Goal: Entertainment & Leisure: Consume media (video, audio)

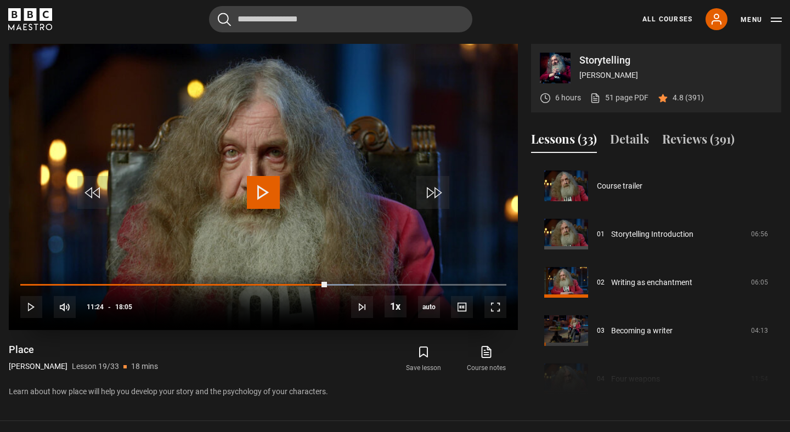
scroll to position [869, 0]
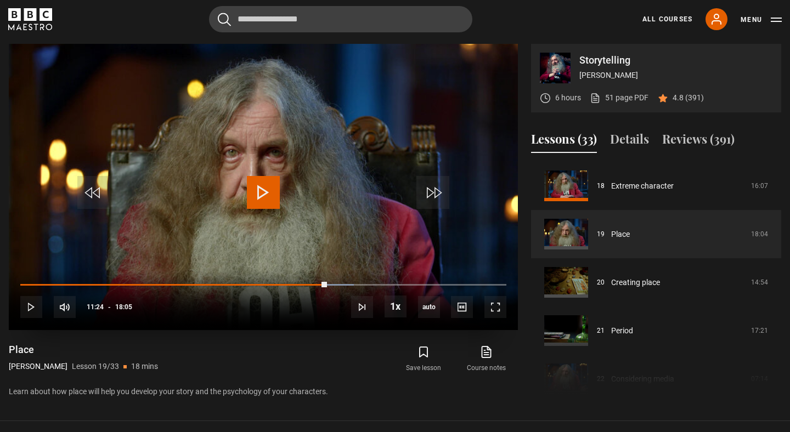
click at [21, 283] on div "10s Skip Back 10 seconds Play 10s Skip Forward 10 seconds Loaded : 68.66% 06:04…" at bounding box center [263, 300] width 509 height 61
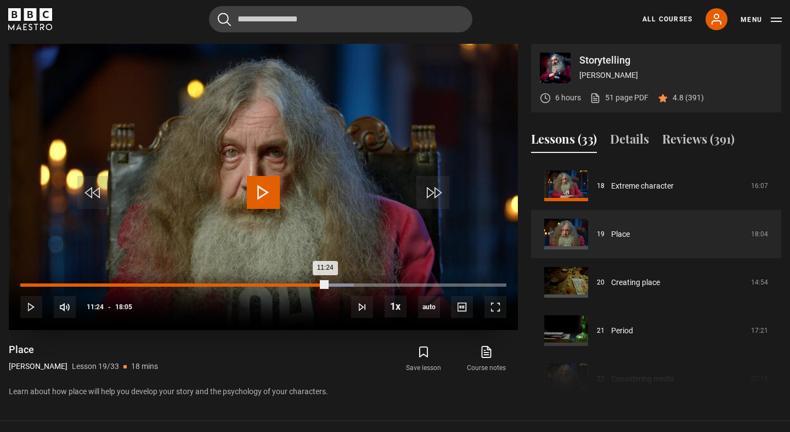
click at [23, 285] on div "00:06" at bounding box center [24, 285] width 2 height 3
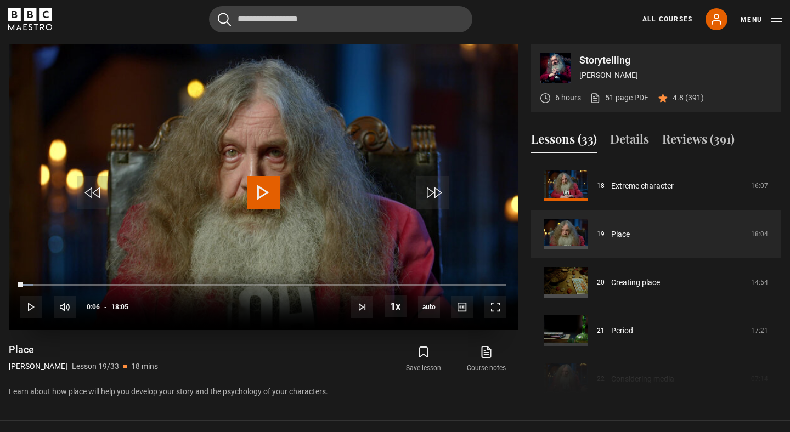
click at [262, 183] on span "Video Player" at bounding box center [263, 192] width 33 height 33
click at [25, 305] on span "Video Player" at bounding box center [31, 307] width 22 height 22
click at [273, 191] on span "Video Player" at bounding box center [263, 192] width 33 height 33
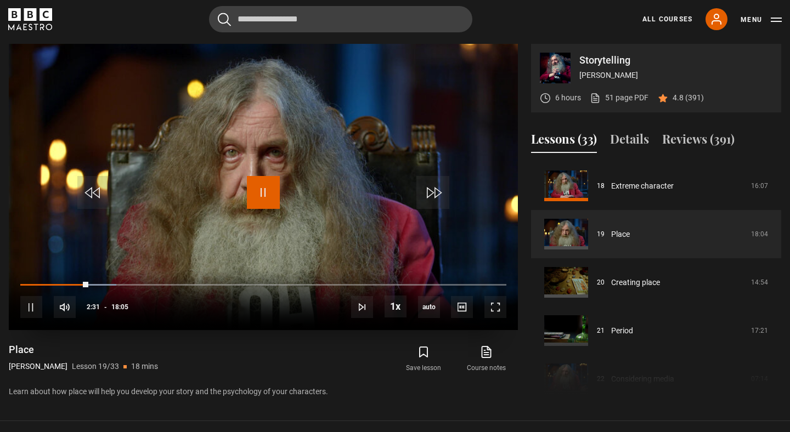
click at [251, 201] on span "Video Player" at bounding box center [263, 192] width 33 height 33
click at [260, 196] on span "Video Player" at bounding box center [263, 192] width 33 height 33
click at [522, 120] on div "Storytelling [PERSON_NAME] 6 hours 51 page PDF (opens in new tab) 4.8 (391) Vid…" at bounding box center [395, 221] width 772 height 355
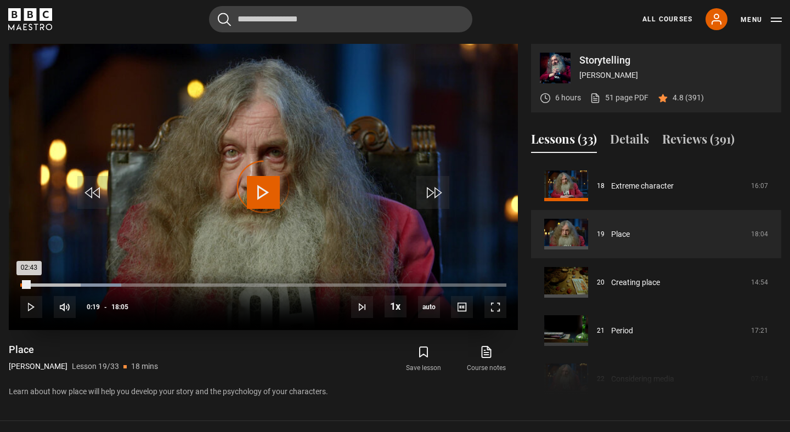
click at [29, 285] on div "Loaded : 20.74% 00:19 02:43" at bounding box center [263, 285] width 486 height 3
click at [24, 285] on div "00:15" at bounding box center [23, 285] width 7 height 3
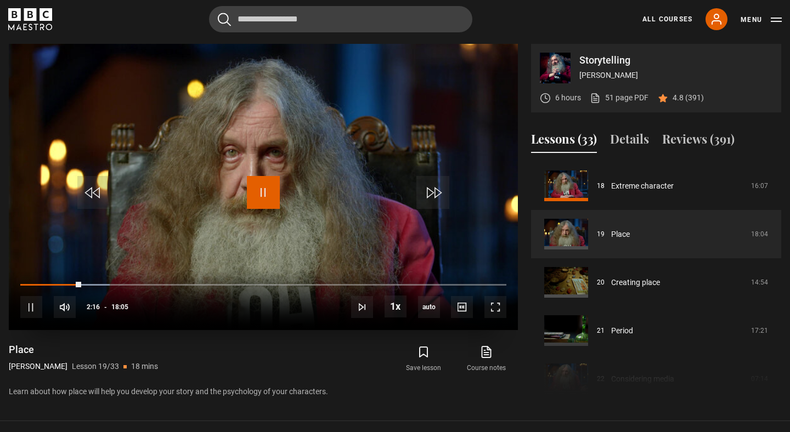
click at [264, 188] on span "Video Player" at bounding box center [263, 192] width 33 height 33
click at [264, 192] on span "Video Player" at bounding box center [263, 192] width 33 height 33
click at [524, 199] on div "Storytelling [PERSON_NAME] 6 hours 51 page PDF (opens in new tab) 4.8 (391) Vid…" at bounding box center [395, 221] width 772 height 355
click at [405, 233] on video "Video Player" at bounding box center [263, 187] width 509 height 286
click at [259, 191] on span "Video Player" at bounding box center [263, 192] width 33 height 33
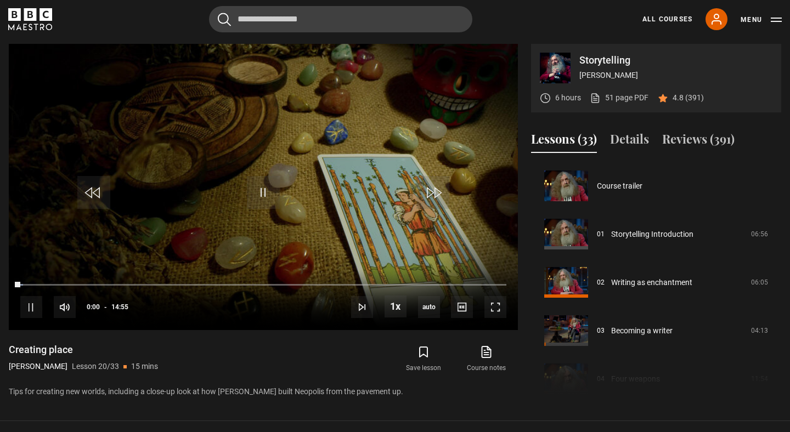
scroll to position [917, 0]
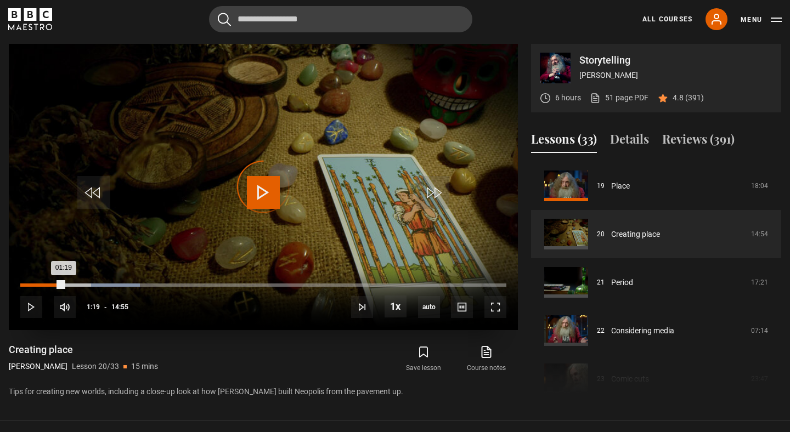
click at [63, 284] on div "Loaded : 24.58% 01:19 01:19" at bounding box center [263, 285] width 486 height 3
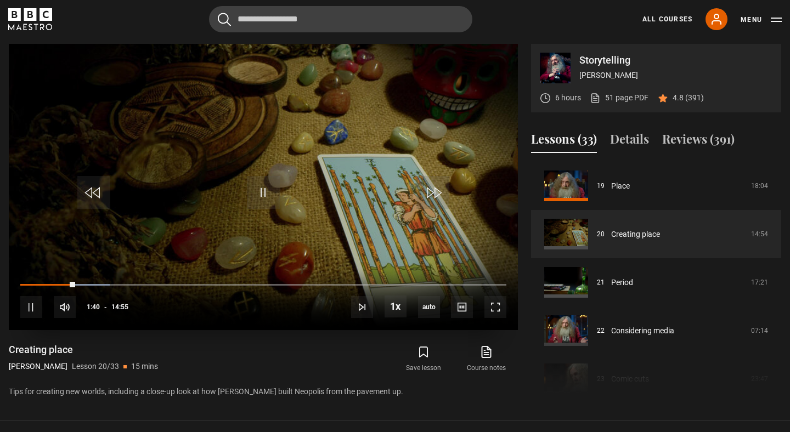
click at [51, 281] on div "10s Skip Back 10 seconds Pause 10s Skip Forward 10 seconds Loaded : 18.44% 04:5…" at bounding box center [263, 300] width 509 height 61
click at [51, 284] on div "Loaded : 18.44% 00:56 01:41" at bounding box center [263, 285] width 486 height 3
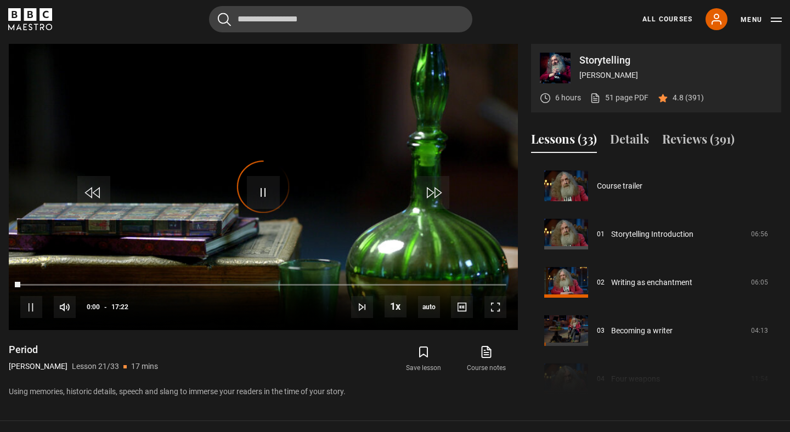
scroll to position [965, 0]
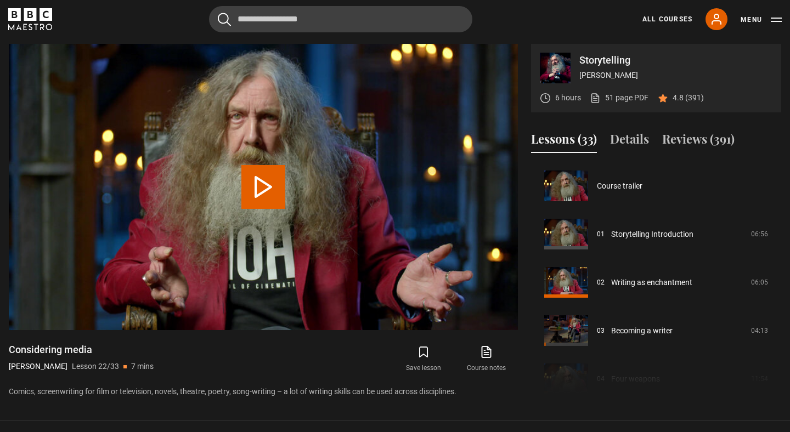
scroll to position [1013, 0]
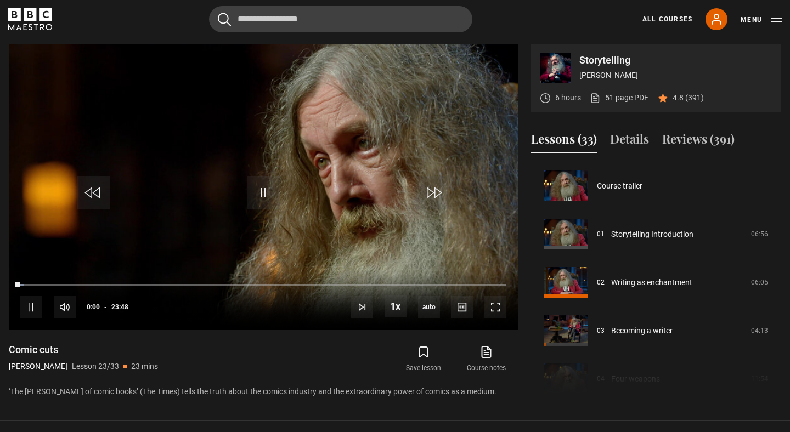
scroll to position [1062, 0]
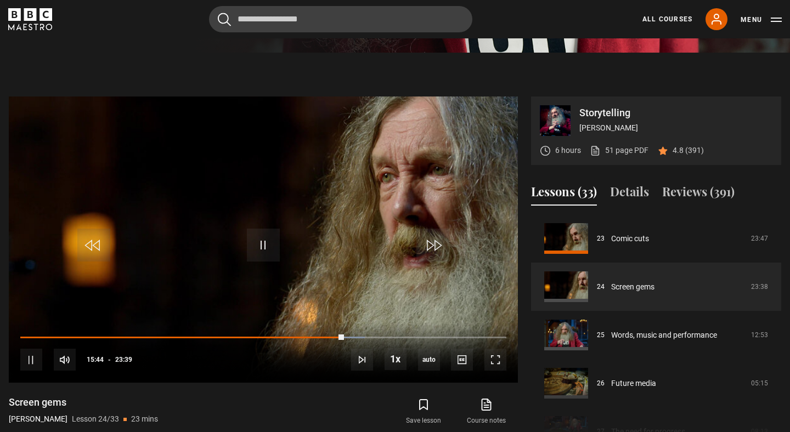
scroll to position [465, 0]
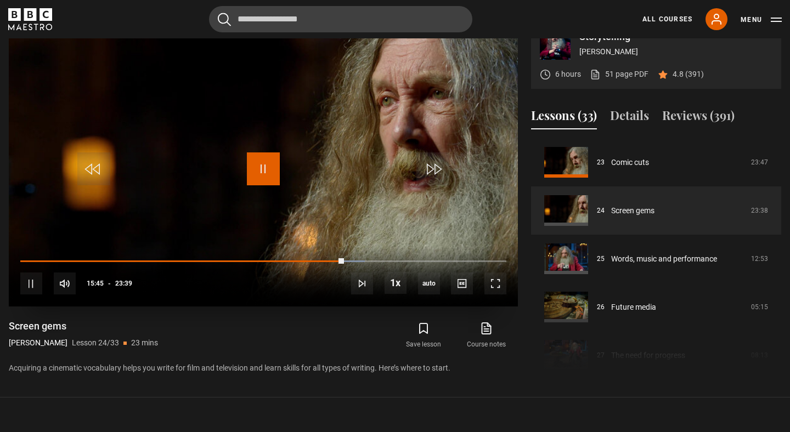
click at [257, 171] on span "Video Player" at bounding box center [263, 168] width 33 height 33
click at [269, 164] on span "Video Player" at bounding box center [263, 168] width 33 height 33
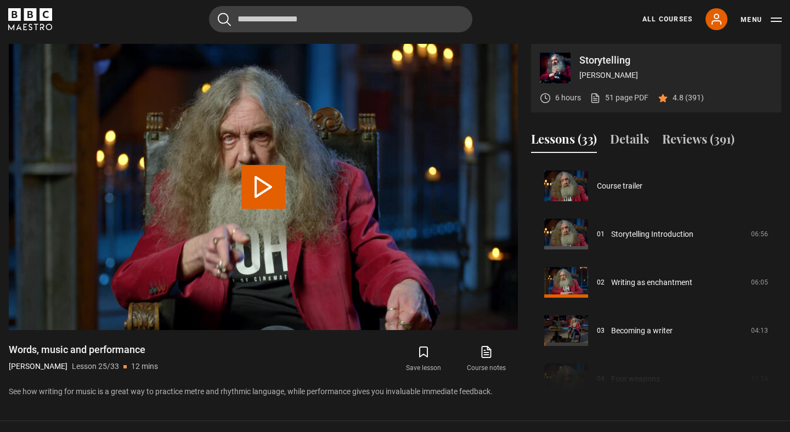
scroll to position [1158, 0]
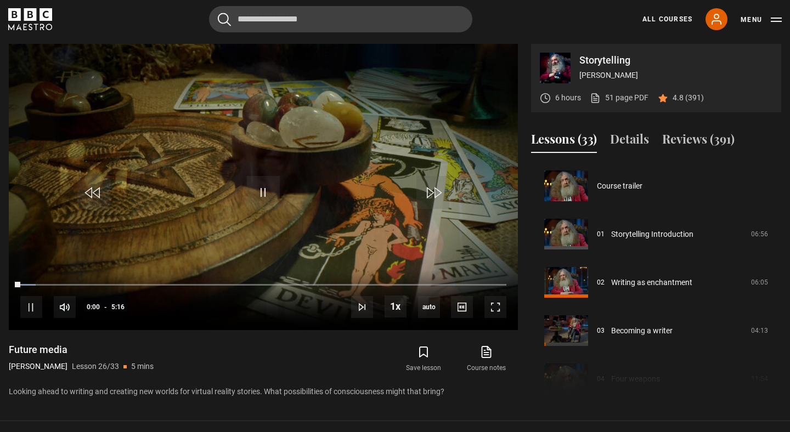
scroll to position [1207, 0]
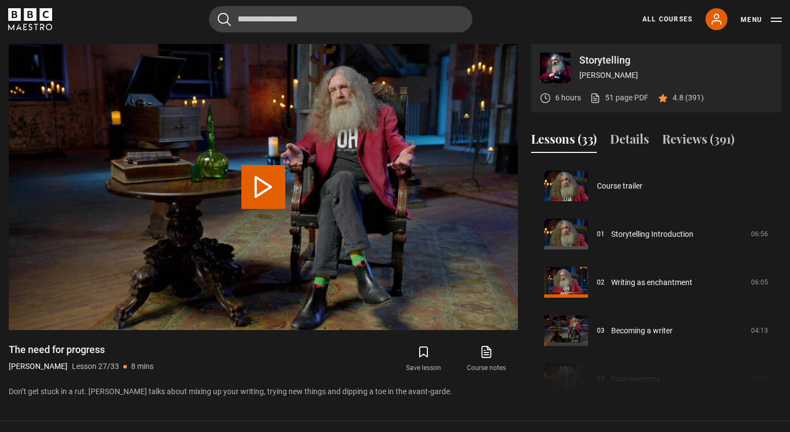
scroll to position [1255, 0]
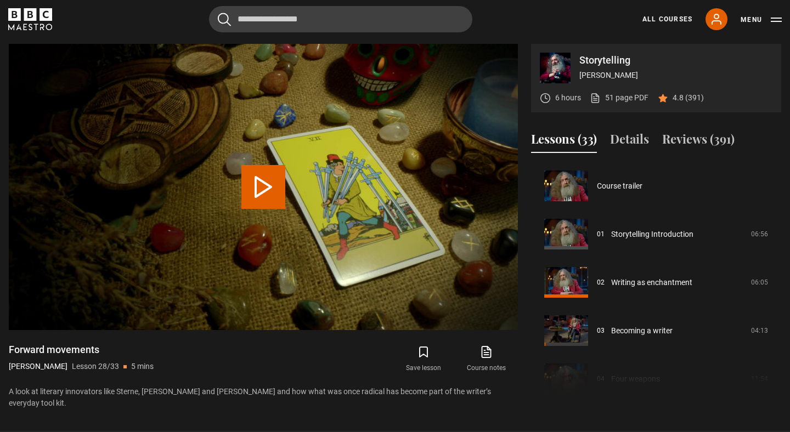
scroll to position [1303, 0]
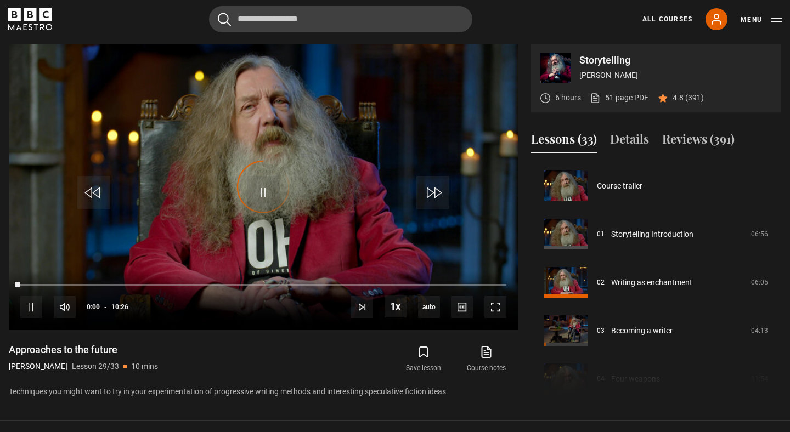
scroll to position [1351, 0]
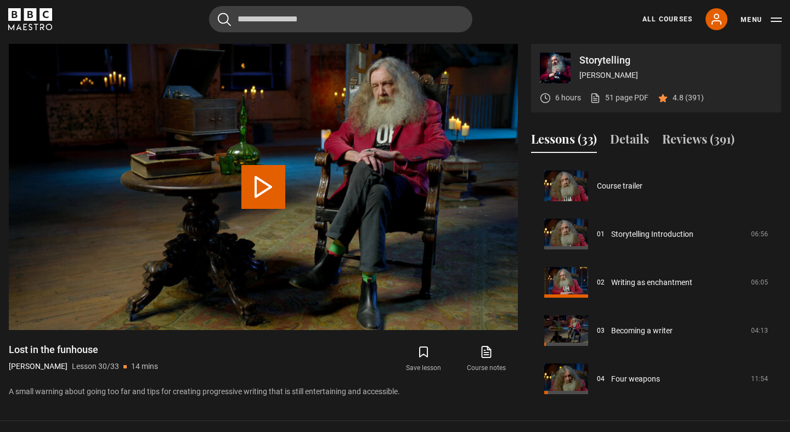
scroll to position [1400, 0]
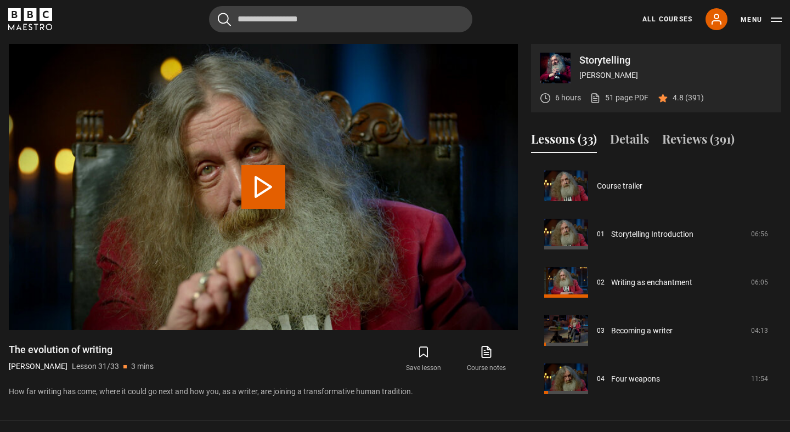
scroll to position [1404, 0]
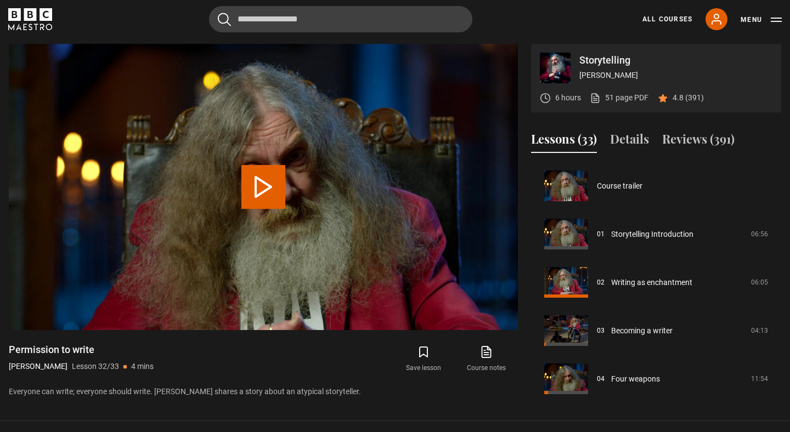
scroll to position [1404, 0]
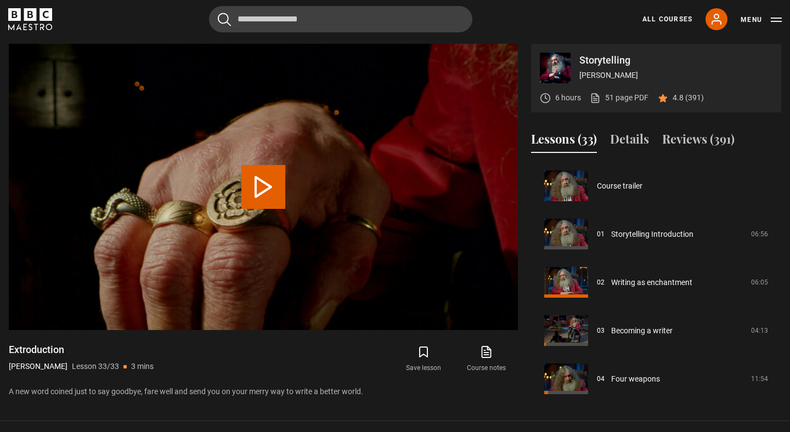
scroll to position [1404, 0]
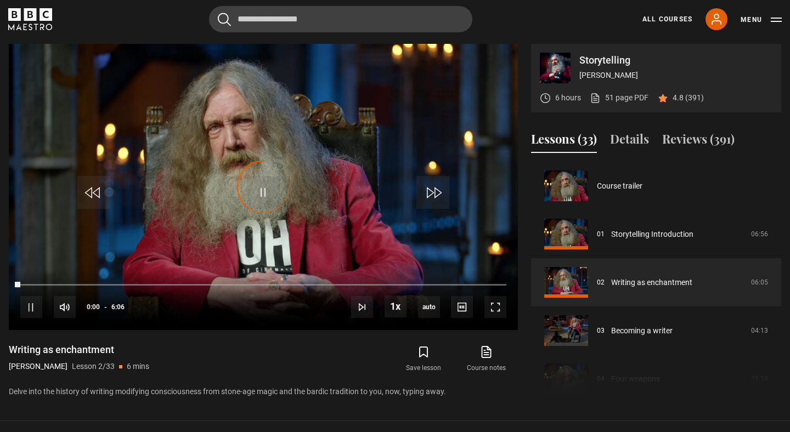
scroll to position [48, 0]
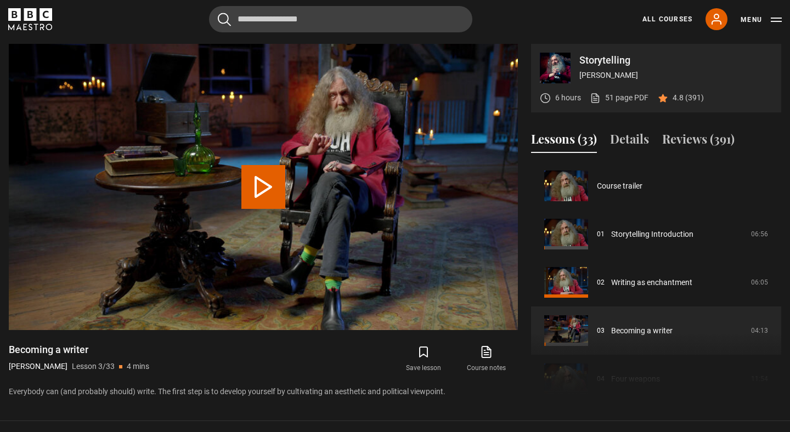
scroll to position [97, 0]
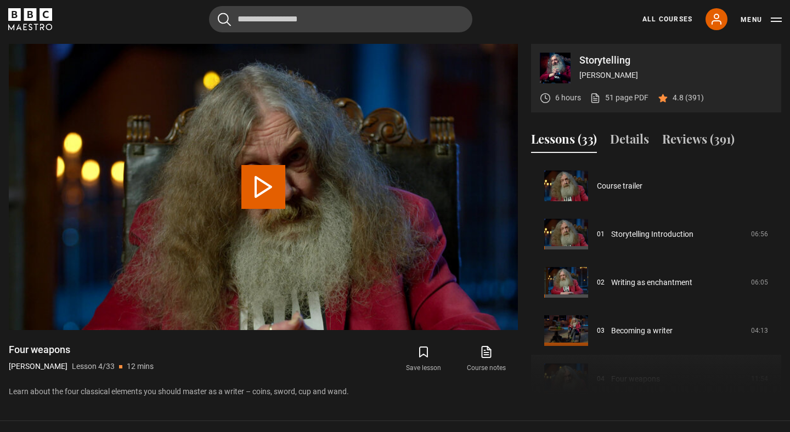
scroll to position [145, 0]
